Goal: Information Seeking & Learning: Learn about a topic

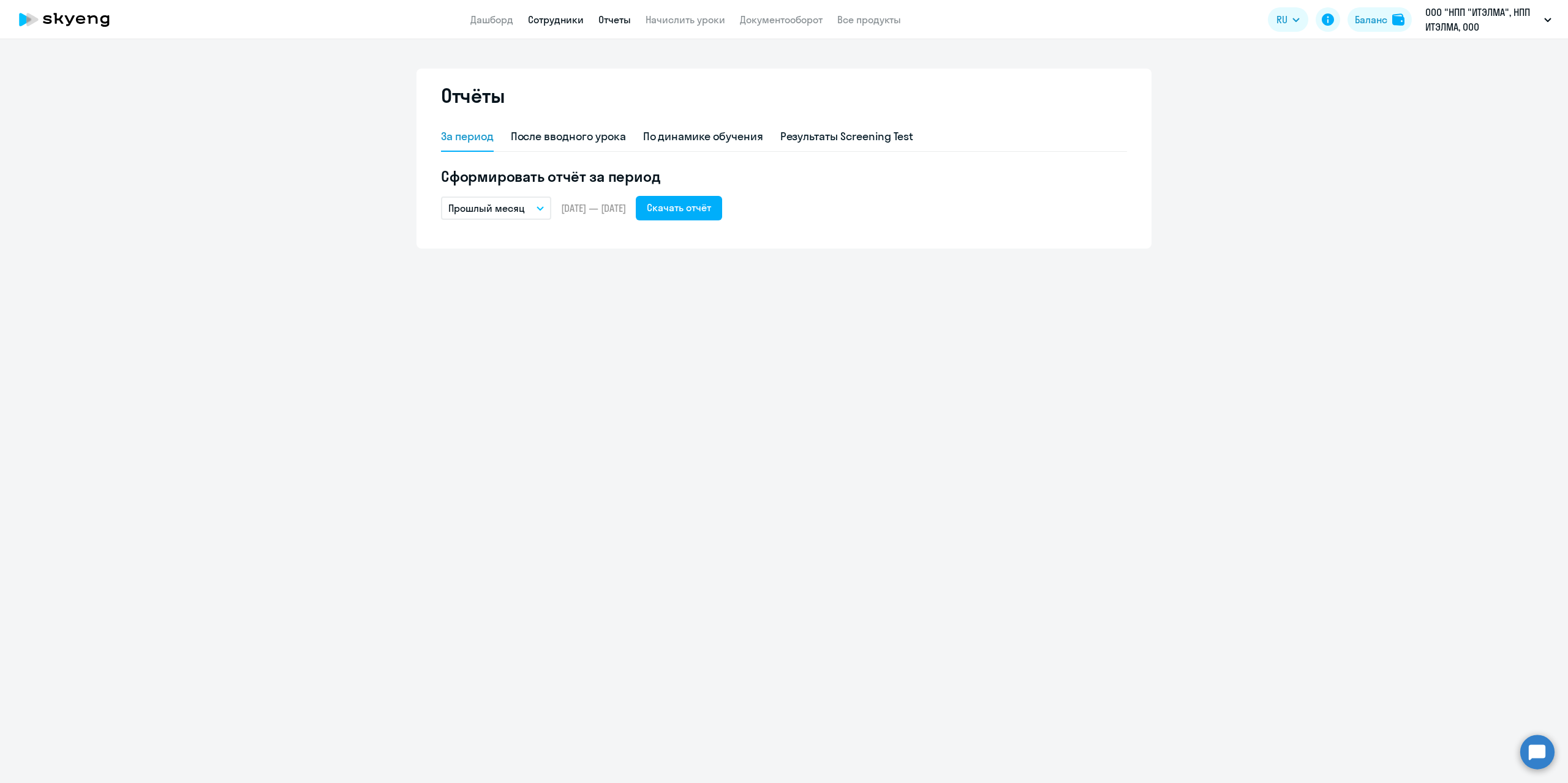
click at [552, 21] on link "Сотрудники" at bounding box center [556, 19] width 56 height 12
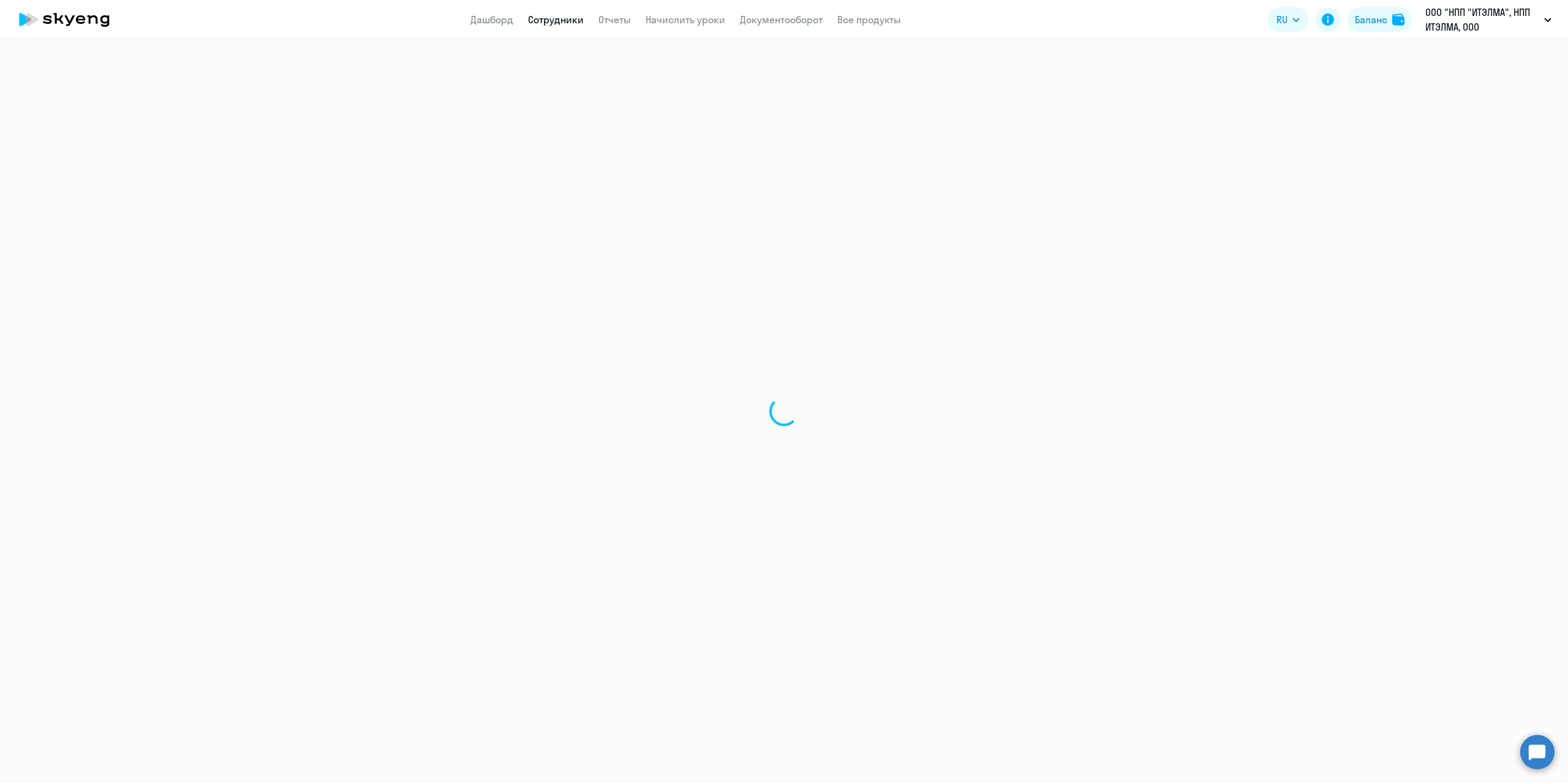
select select "30"
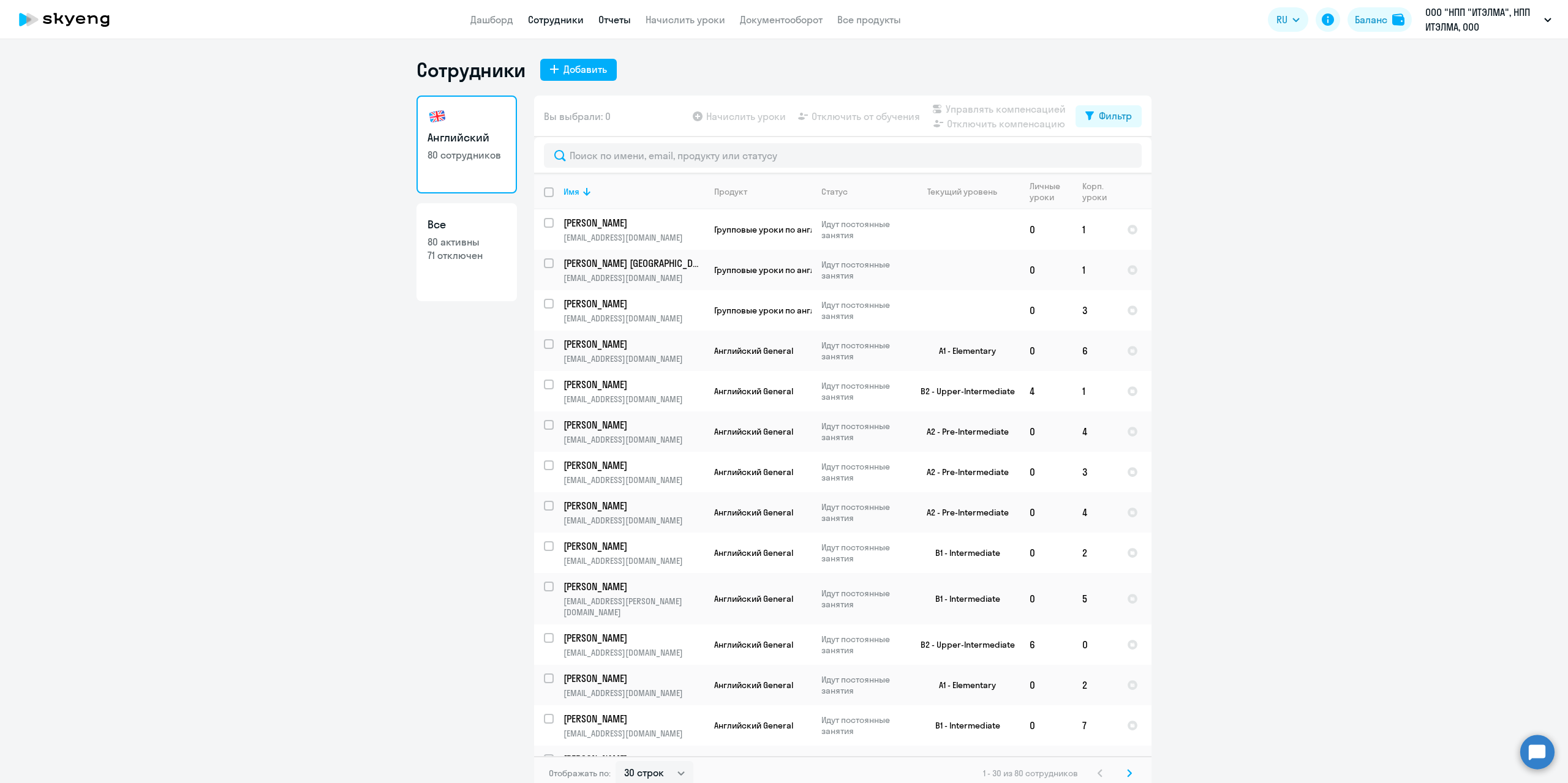
click at [610, 20] on link "Отчеты" at bounding box center [614, 19] width 33 height 12
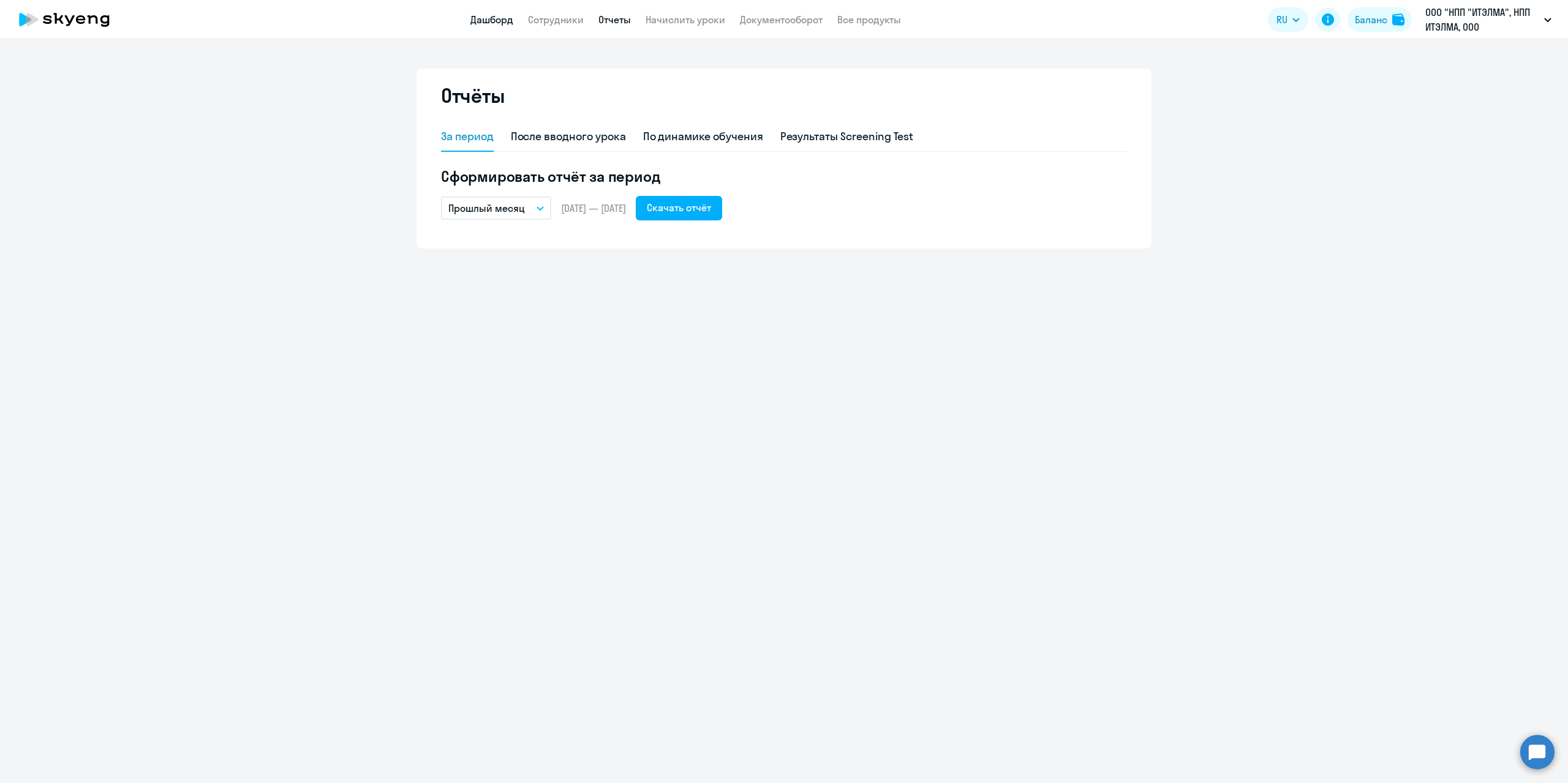
click at [487, 15] on link "Дашборд" at bounding box center [492, 19] width 43 height 12
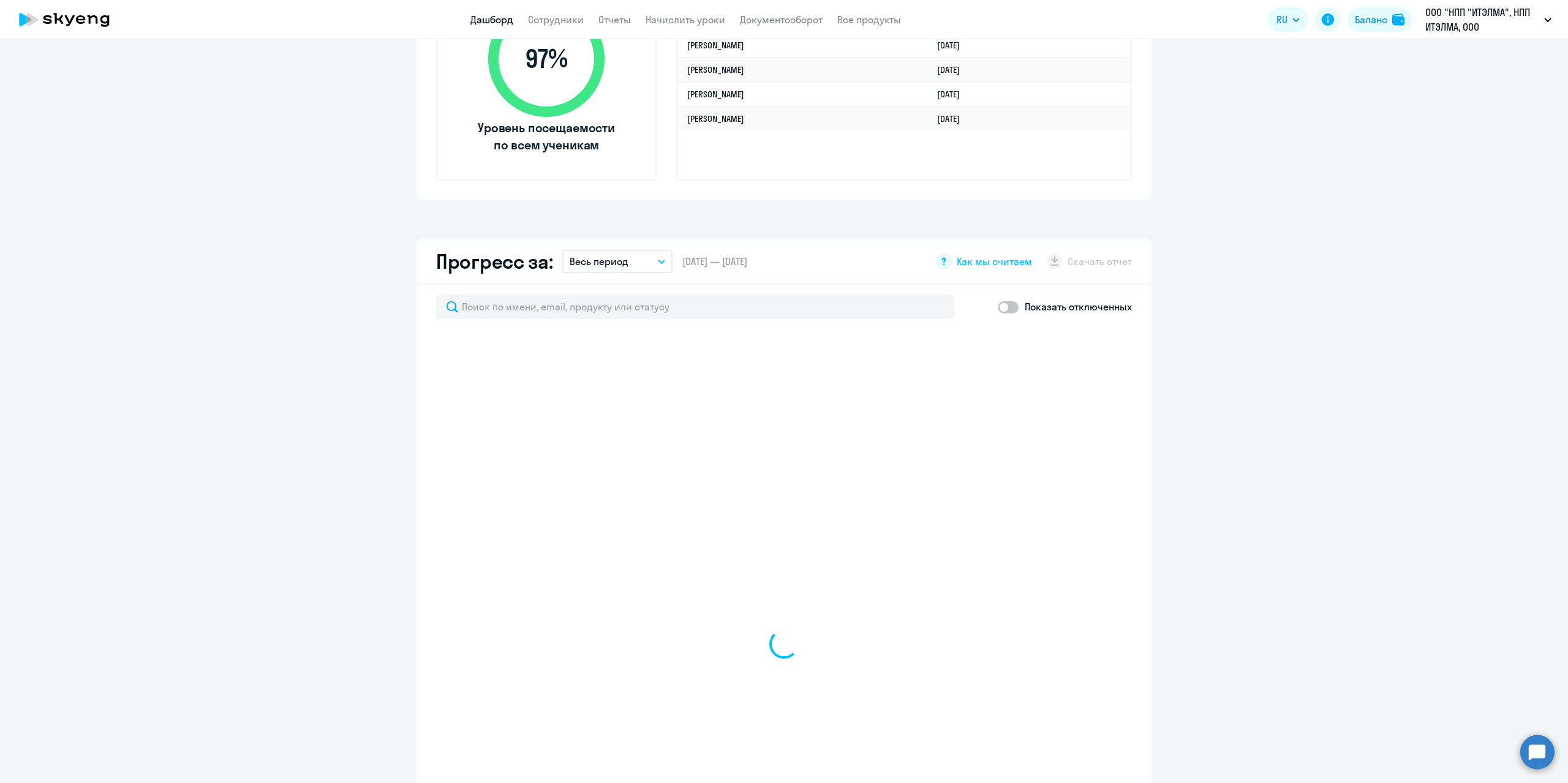
scroll to position [613, 0]
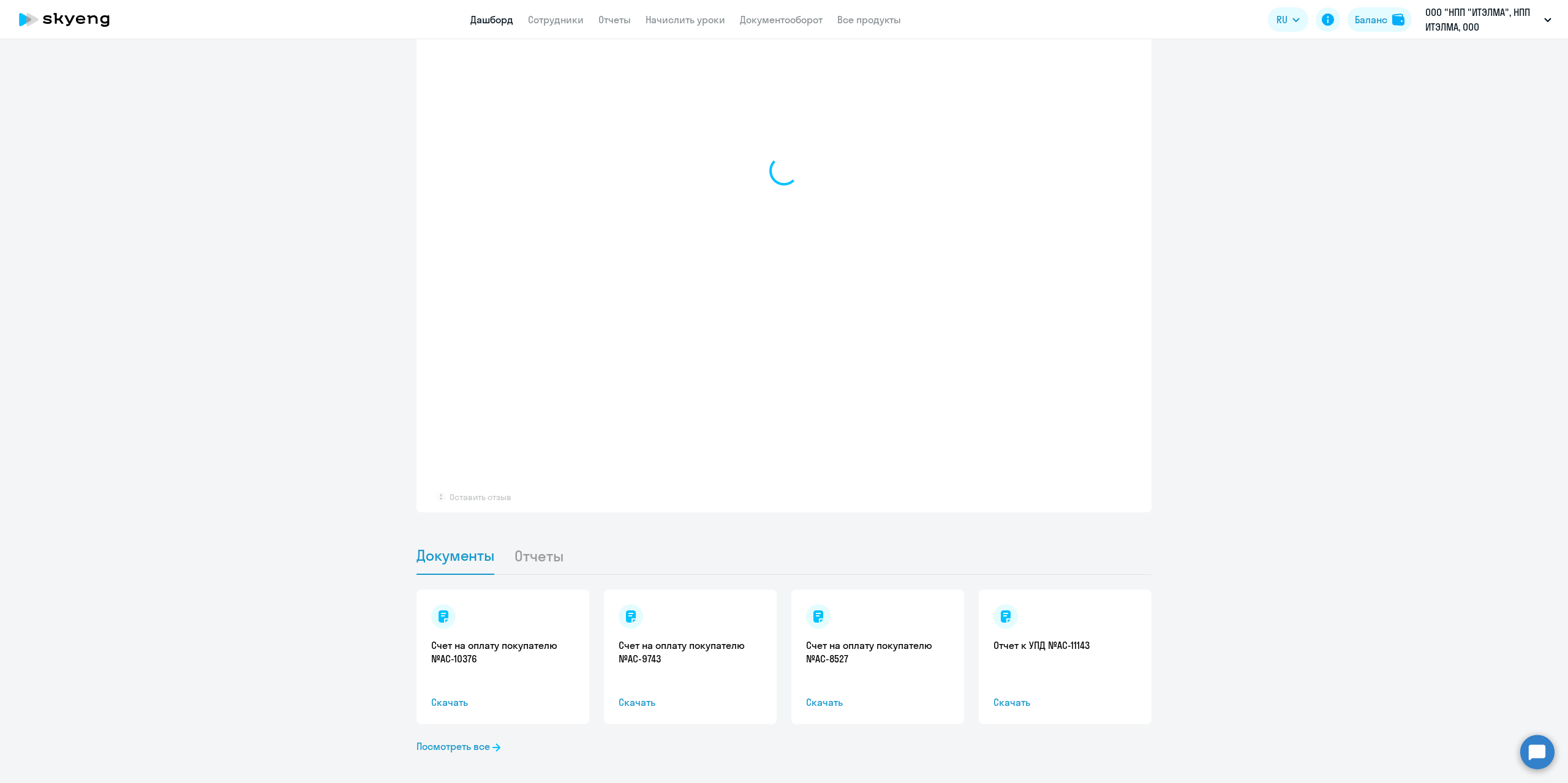
scroll to position [990, 0]
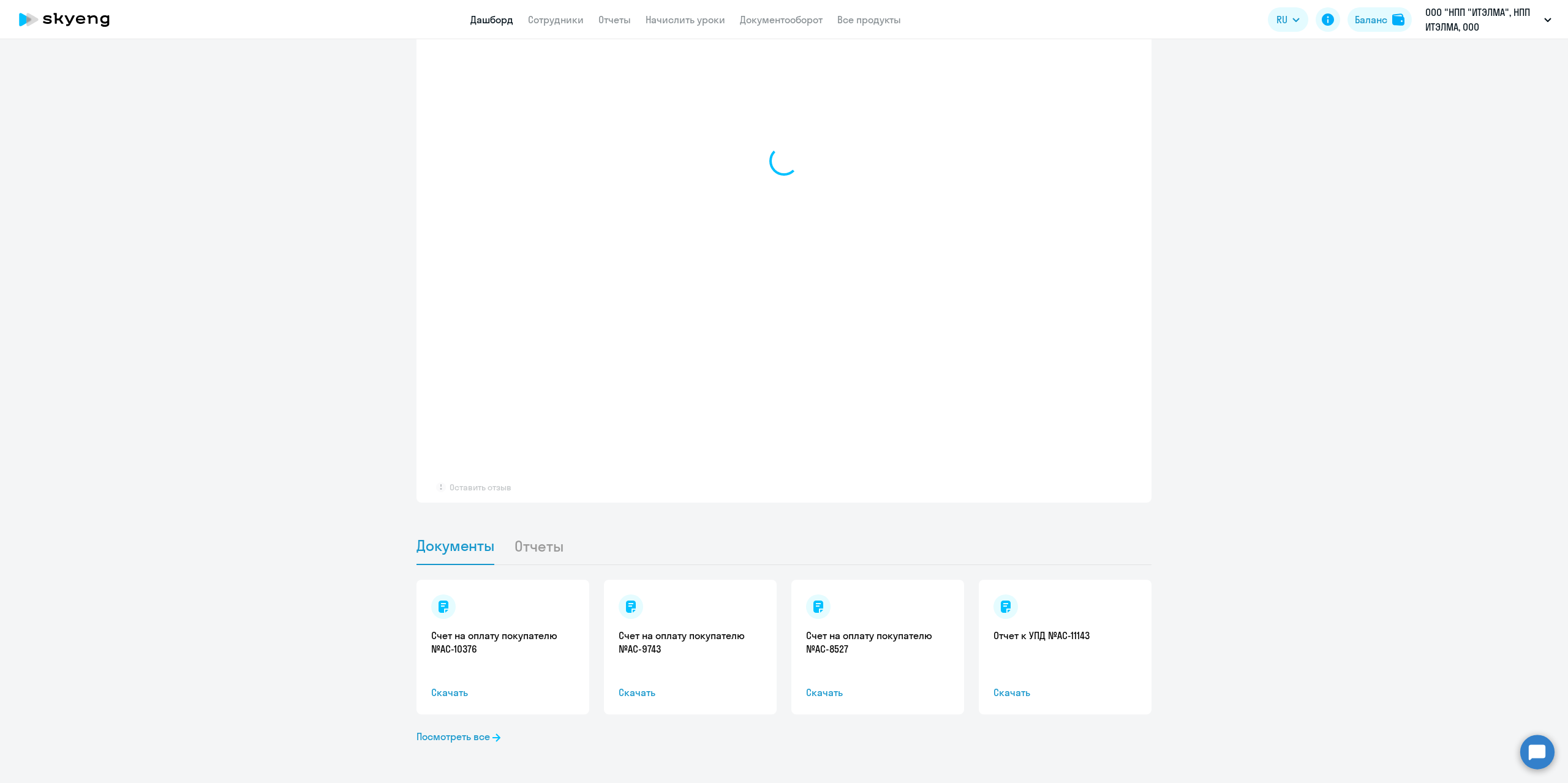
select select "30"
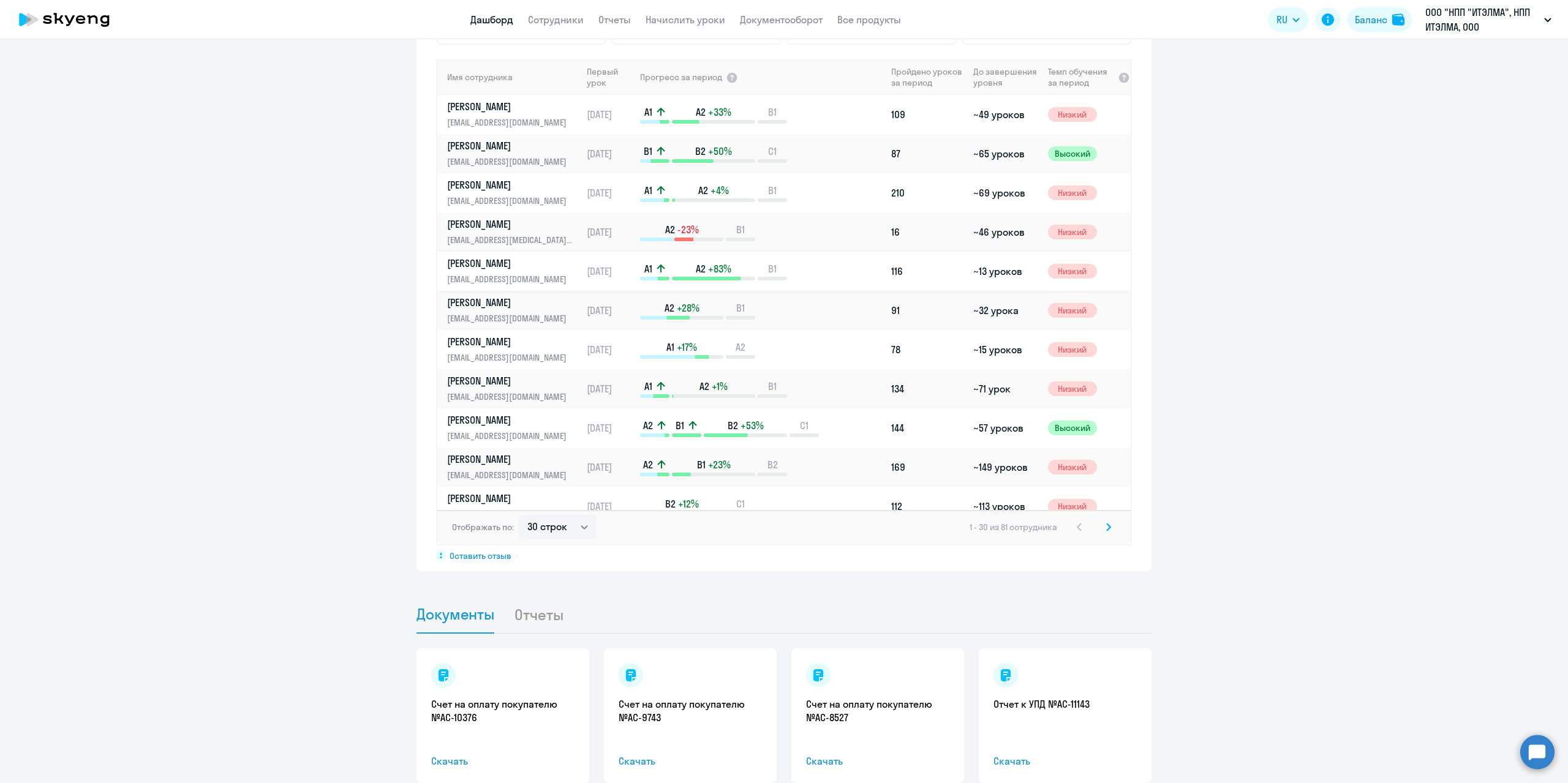
scroll to position [809, 0]
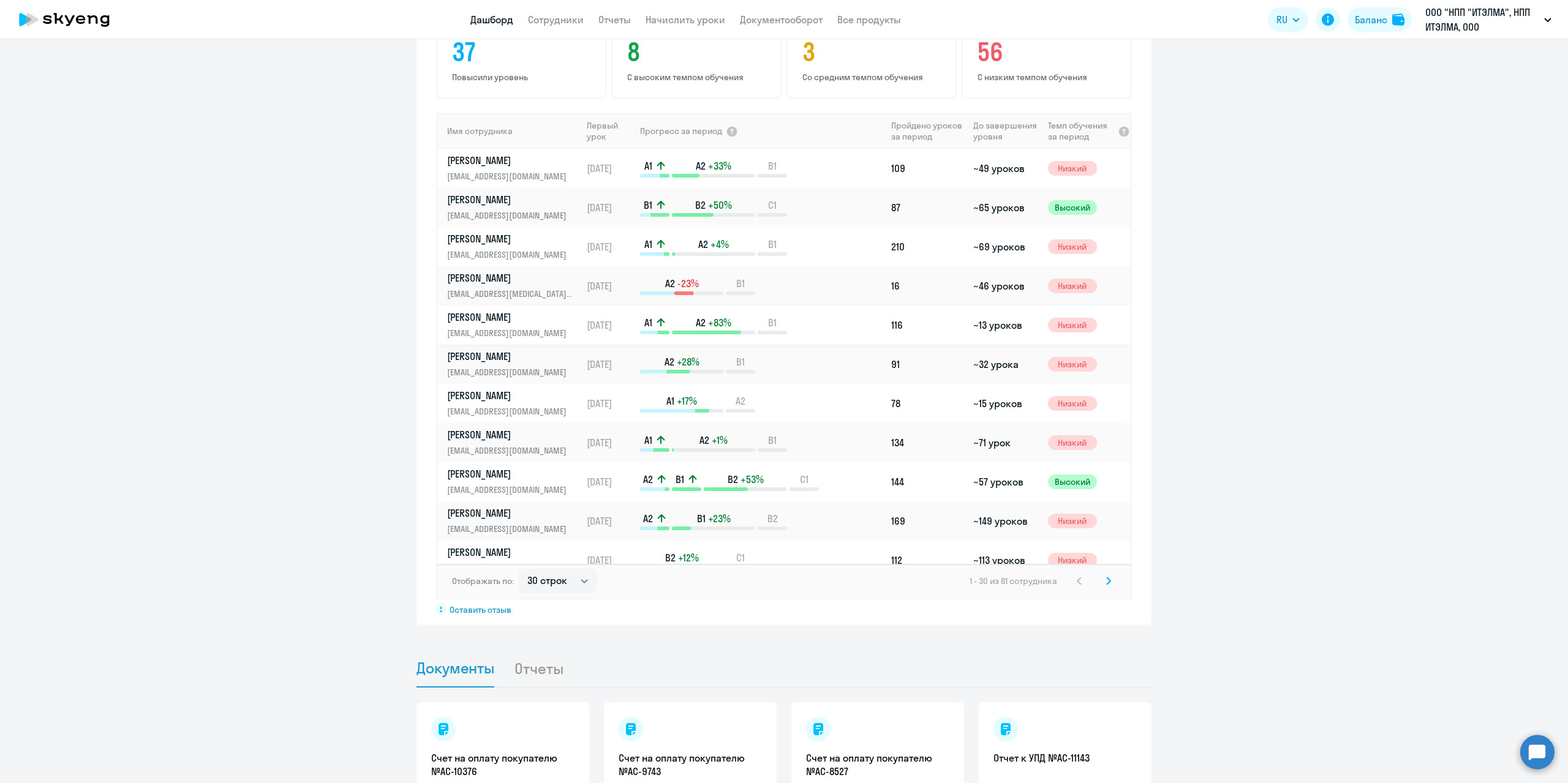
click at [494, 321] on p "Балалин Сергей Алексеевич" at bounding box center [510, 317] width 126 height 13
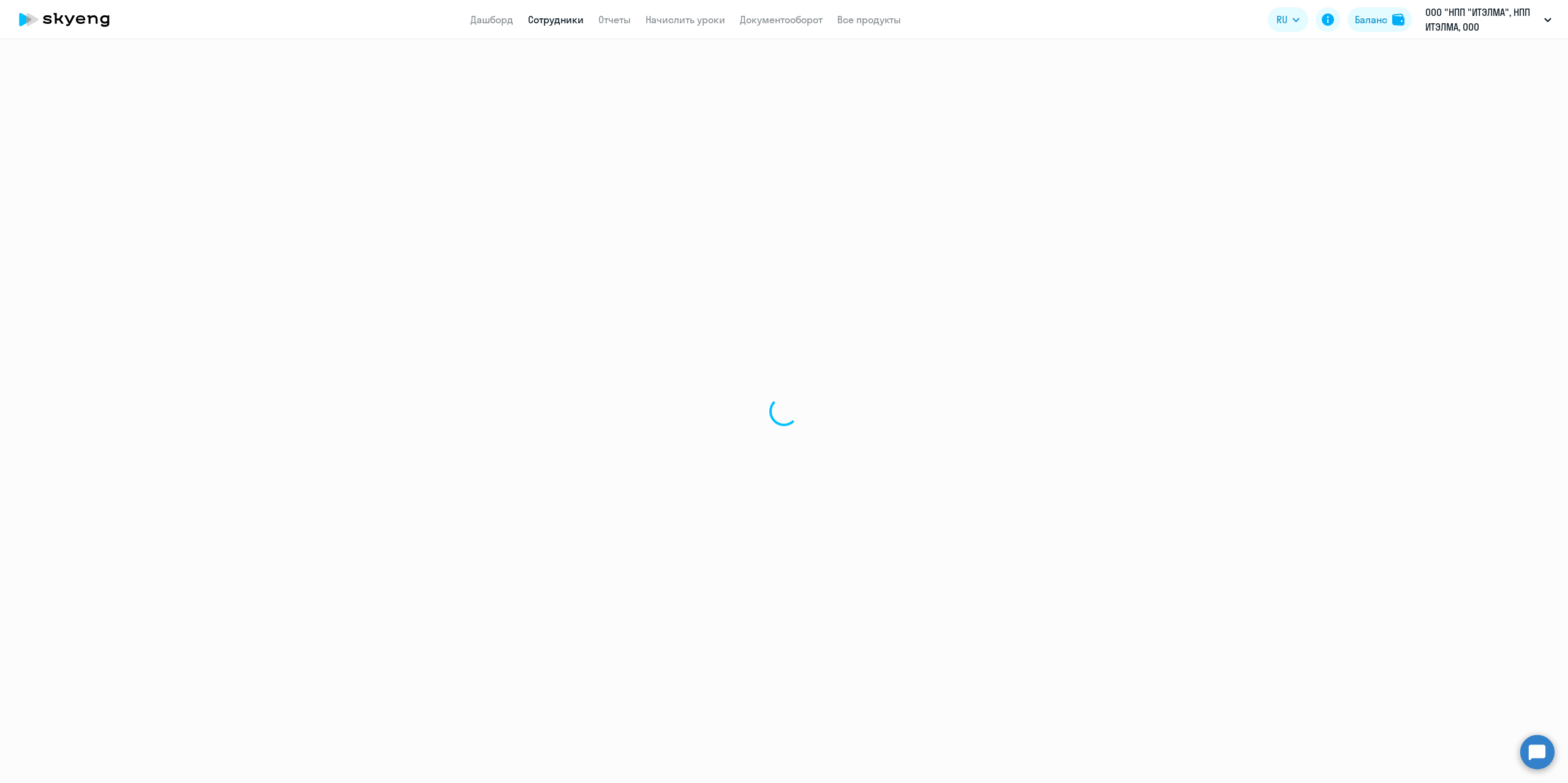
select select "english"
